Goal: Task Accomplishment & Management: Complete application form

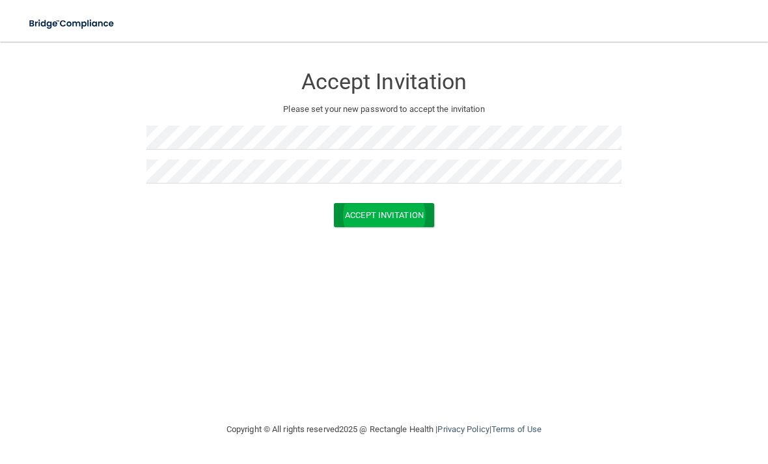
click at [424, 216] on button "Accept Invitation" at bounding box center [384, 215] width 100 height 24
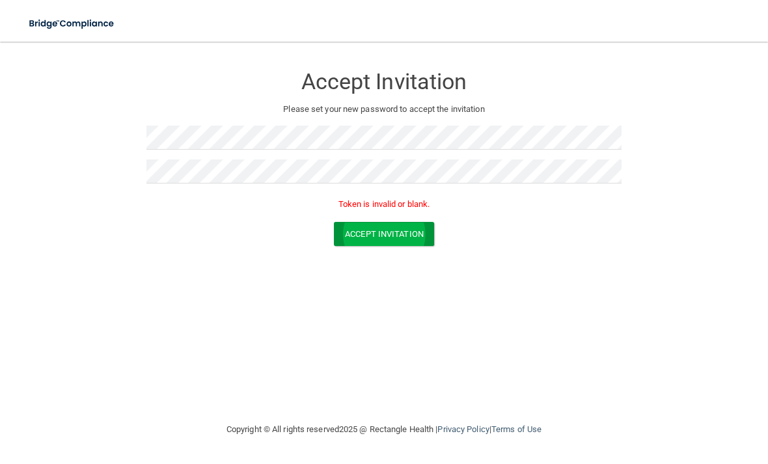
click at [383, 232] on button "Accept Invitation" at bounding box center [384, 234] width 100 height 24
click at [383, 228] on button "Accept Invitation" at bounding box center [384, 234] width 100 height 24
click at [398, 234] on button "Accept Invitation" at bounding box center [384, 234] width 100 height 24
click at [403, 230] on button "Accept Invitation" at bounding box center [384, 234] width 100 height 24
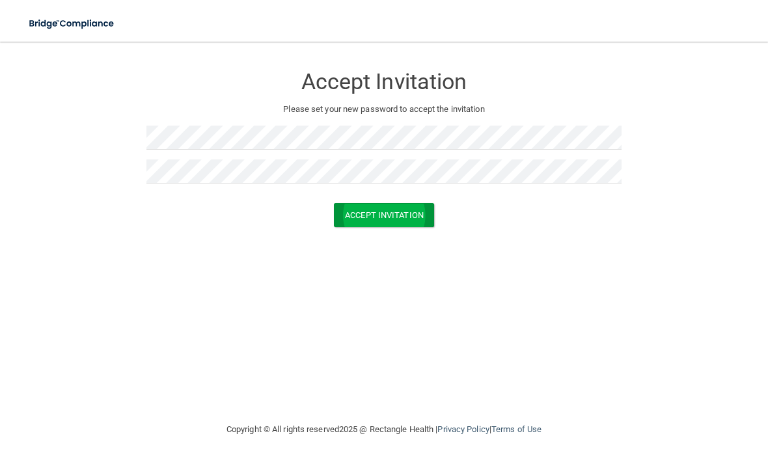
click at [413, 217] on button "Accept Invitation" at bounding box center [384, 215] width 100 height 24
click at [409, 208] on button "Accept Invitation" at bounding box center [384, 215] width 100 height 24
click at [407, 213] on button "Accept Invitation" at bounding box center [384, 215] width 100 height 24
